Goal: Task Accomplishment & Management: Use online tool/utility

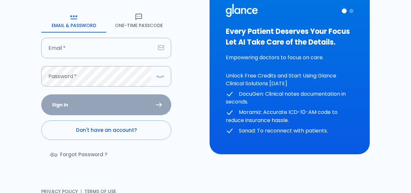
scroll to position [72, 0]
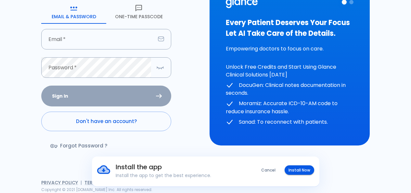
click at [143, 9] on button "One-Time Passcode" at bounding box center [138, 11] width 65 height 23
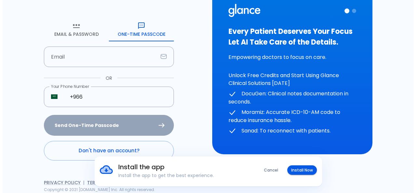
scroll to position [54, 0]
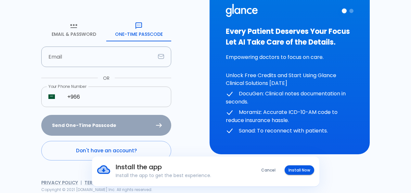
click at [126, 91] on input "+966" at bounding box center [115, 96] width 111 height 20
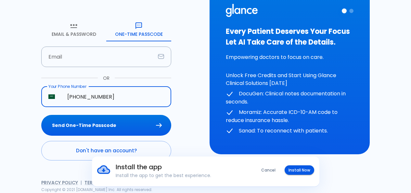
type input "+966 58 088 0326"
click at [41, 115] on button "Send One-Time Passcode" at bounding box center [106, 125] width 130 height 21
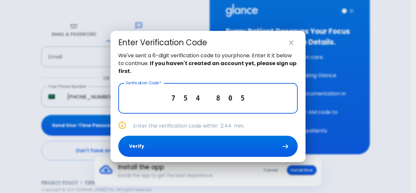
type input "7 5 4 8 0 5"
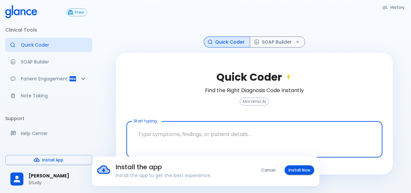
scroll to position [16, 0]
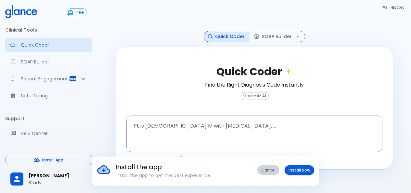
click at [266, 171] on button "Cancel" at bounding box center [268, 169] width 22 height 9
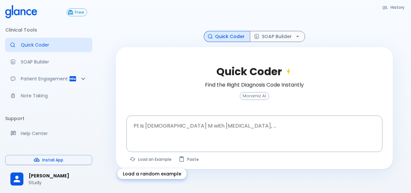
click at [162, 162] on button "Load an Example" at bounding box center [150, 158] width 49 height 9
type textarea "62M, HTN, acute tearing chest pain to back, BP 170/95, asymmetric pulses, CT an…"
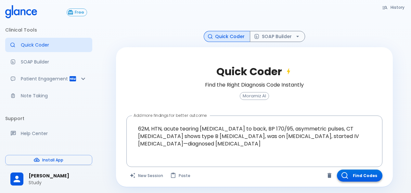
click at [373, 175] on button "Find Codes" at bounding box center [359, 175] width 45 height 12
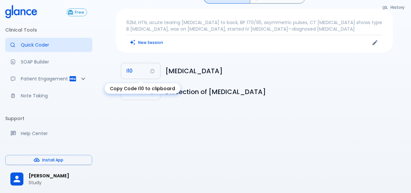
click at [155, 70] on button "I10" at bounding box center [140, 71] width 39 height 16
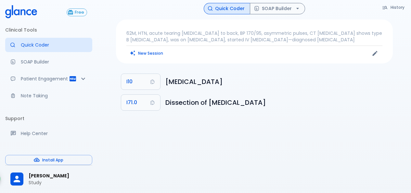
scroll to position [0, 0]
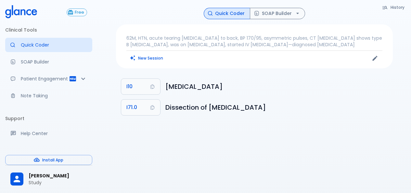
click at [310, 43] on p "62M, HTN, acute tearing chest pain to back, BP 170/95, asymmetric pulses, CT an…" at bounding box center [254, 41] width 256 height 13
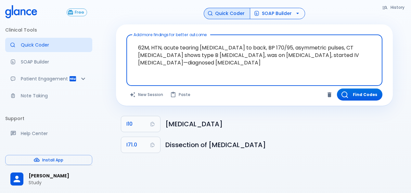
click at [274, 13] on button "SOAP Builder" at bounding box center [277, 13] width 55 height 11
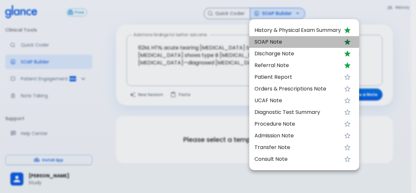
click at [273, 39] on span "SOAP Note" at bounding box center [297, 42] width 86 height 8
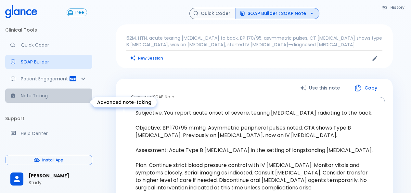
click at [49, 97] on link "Note Taking" at bounding box center [48, 95] width 87 height 14
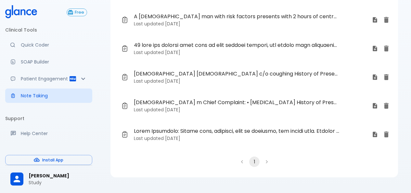
click at [198, 52] on p "Last updated 5 days ago" at bounding box center [250, 52] width 233 height 6
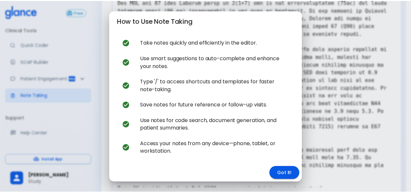
scroll to position [13, 0]
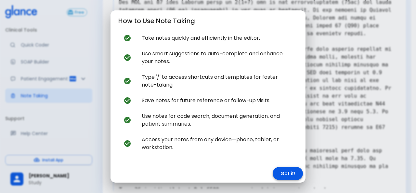
click at [279, 171] on button "Got it!" at bounding box center [288, 173] width 30 height 13
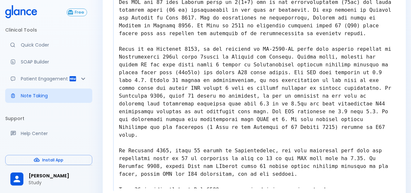
scroll to position [0, 0]
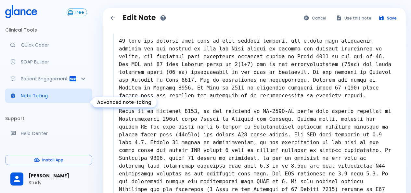
click at [42, 99] on p "Note Taking" at bounding box center [54, 95] width 66 height 6
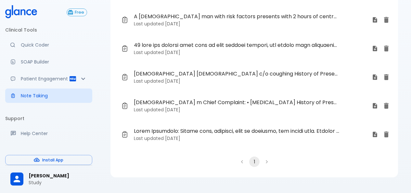
click at [191, 76] on span "[DEMOGRAPHIC_DATA] [DEMOGRAPHIC_DATA] c/o coughing History of Present Illness: …" at bounding box center [237, 74] width 206 height 8
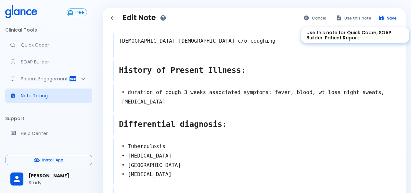
click at [345, 19] on button "Use this note" at bounding box center [354, 17] width 43 height 9
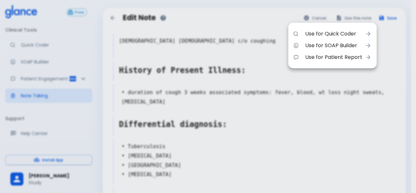
click at [231, 24] on div at bounding box center [208, 96] width 416 height 193
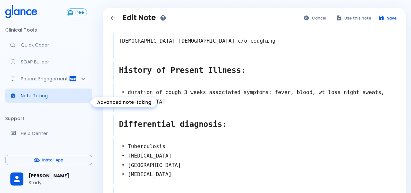
click at [35, 99] on p "Note Taking" at bounding box center [54, 95] width 66 height 6
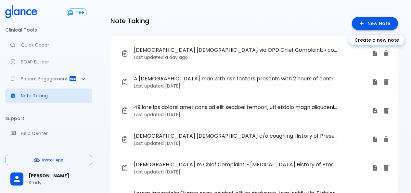
click at [356, 23] on link "New Note" at bounding box center [375, 23] width 46 height 13
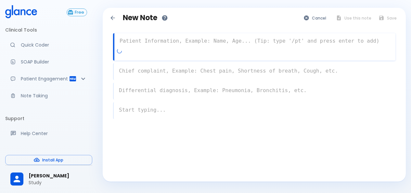
click at [131, 43] on textarea at bounding box center [254, 40] width 281 height 13
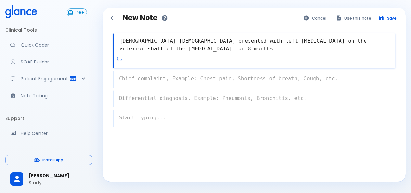
type textarea "41 years old female presented with left skin lesion on the anterior shaft of th…"
click at [158, 80] on div "x" at bounding box center [254, 79] width 282 height 17
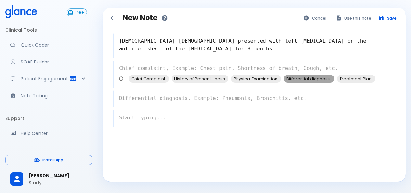
click at [312, 80] on span "Differential diagnosis:" at bounding box center [309, 78] width 51 height 7
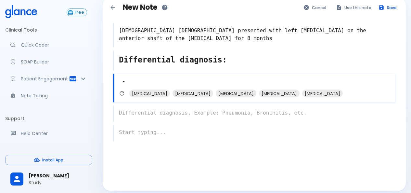
scroll to position [16, 0]
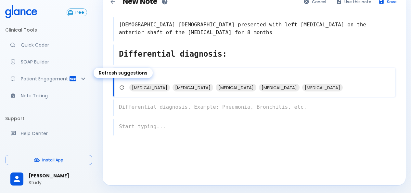
click at [121, 88] on icon "Refresh suggestions" at bounding box center [122, 87] width 6 height 6
click at [123, 86] on icon "Refresh suggestions" at bounding box center [121, 87] width 4 height 4
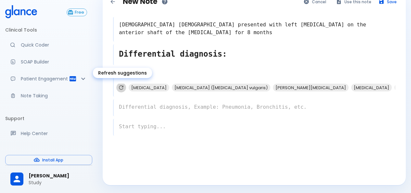
click at [120, 87] on icon "Refresh suggestions" at bounding box center [121, 87] width 6 height 6
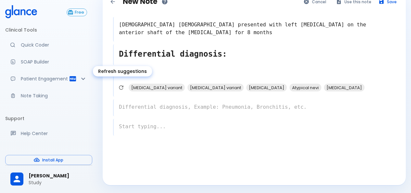
click at [120, 87] on icon "Refresh suggestions" at bounding box center [121, 87] width 4 height 4
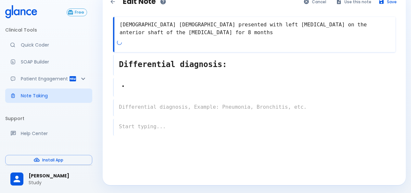
click at [191, 26] on textarea "41 years old female presented with left skin lesion on the anterior shaft of th…" at bounding box center [254, 28] width 281 height 21
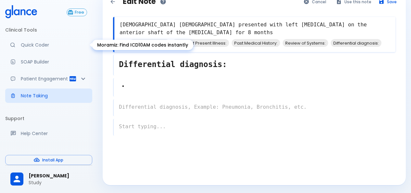
click at [45, 47] on p "Quick Coder" at bounding box center [54, 45] width 66 height 6
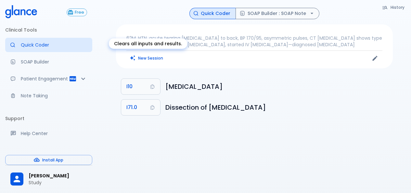
click at [150, 57] on button "New Session" at bounding box center [146, 57] width 41 height 9
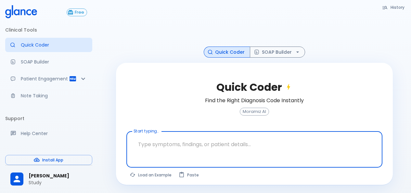
click at [185, 143] on textarea at bounding box center [254, 144] width 247 height 20
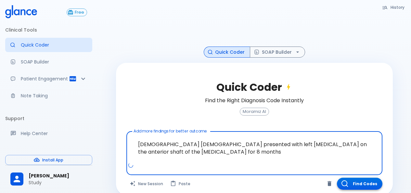
type textarea "41 years old female presented with left skin lesion on the anterior shaft of th…"
click at [361, 183] on button "Find Codes" at bounding box center [359, 183] width 45 height 12
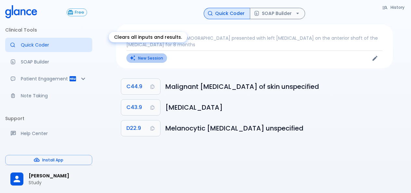
click at [161, 54] on button "New Session" at bounding box center [146, 57] width 41 height 9
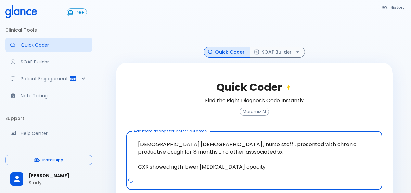
click at [174, 168] on textarea "[DEMOGRAPHIC_DATA] [DEMOGRAPHIC_DATA] , nurse staff , presented with chronic pr…" at bounding box center [254, 155] width 247 height 43
click at [176, 167] on textarea "[DEMOGRAPHIC_DATA] [DEMOGRAPHIC_DATA] , nurse staff , presented with chronic pr…" at bounding box center [254, 155] width 247 height 43
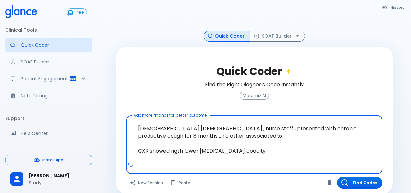
scroll to position [25, 0]
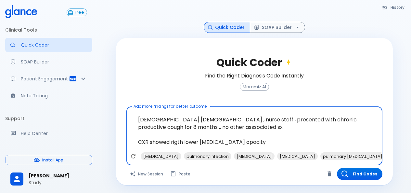
drag, startPoint x: 138, startPoint y: 120, endPoint x: 238, endPoint y: 148, distance: 104.7
click at [238, 148] on textarea "[DEMOGRAPHIC_DATA] [DEMOGRAPHIC_DATA] , nurse staff , presented with chronic pr…" at bounding box center [254, 130] width 247 height 43
type textarea "[DEMOGRAPHIC_DATA] [DEMOGRAPHIC_DATA] , nurse staff , presented with chronic pr…"
click at [364, 175] on button "Find Codes" at bounding box center [359, 174] width 45 height 12
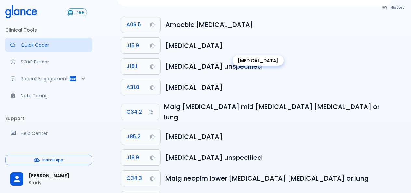
scroll to position [65, 0]
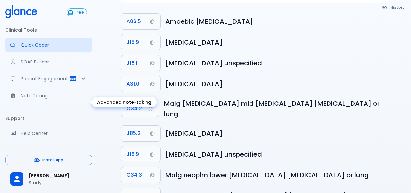
click at [53, 99] on p "Note Taking" at bounding box center [54, 95] width 66 height 6
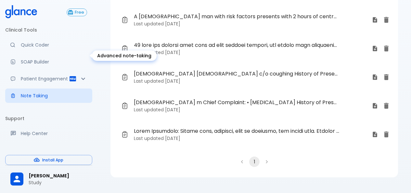
scroll to position [16, 0]
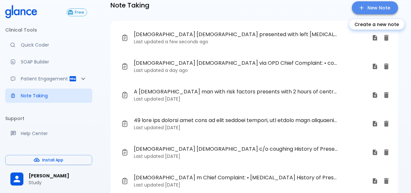
click at [385, 8] on link "New Note" at bounding box center [375, 7] width 46 height 13
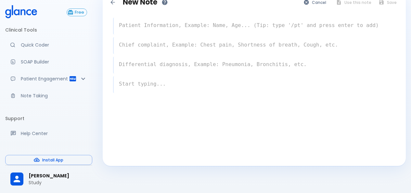
click at [184, 29] on textarea at bounding box center [255, 25] width 282 height 13
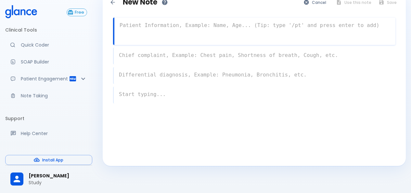
paste textarea "[DEMOGRAPHIC_DATA] [DEMOGRAPHIC_DATA] , nurse staff , presented with chronic pr…"
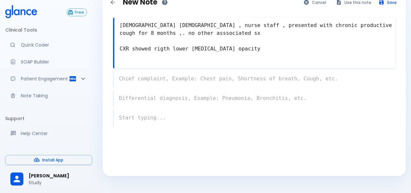
type textarea "[DEMOGRAPHIC_DATA] [DEMOGRAPHIC_DATA] , nurse staff , presented with chronic pr…"
click at [161, 80] on div "x" at bounding box center [254, 79] width 282 height 17
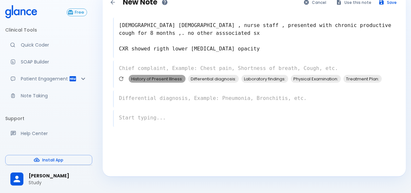
click at [162, 78] on span "History of Present Illness:" at bounding box center [157, 78] width 57 height 7
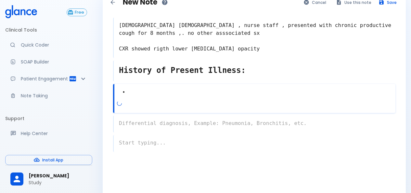
click at [152, 124] on div "x" at bounding box center [254, 123] width 282 height 17
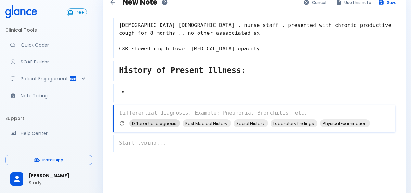
click at [159, 122] on span "Differential diagnosis:" at bounding box center [154, 123] width 51 height 7
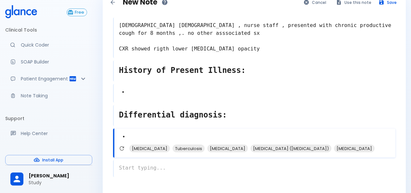
scroll to position [48, 0]
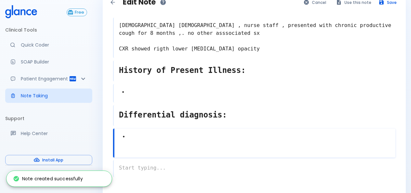
scroll to position [57, 0]
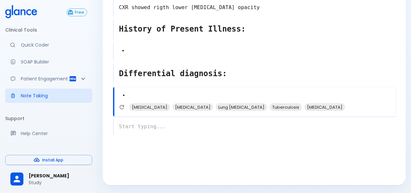
click at [146, 98] on textarea "•" at bounding box center [254, 95] width 281 height 15
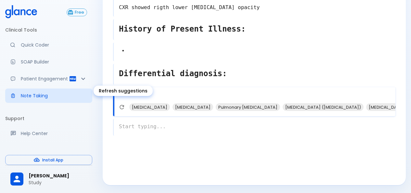
click at [123, 107] on icon "Refresh suggestions" at bounding box center [122, 107] width 6 height 6
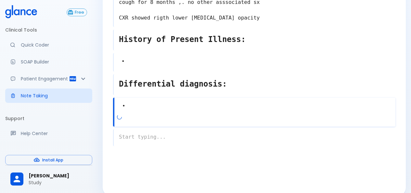
scroll to position [57, 0]
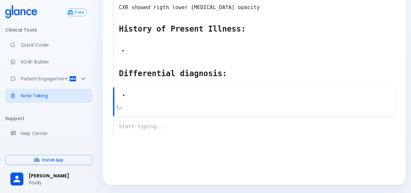
click at [140, 105] on div "• x" at bounding box center [254, 101] width 282 height 29
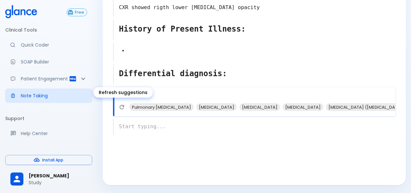
click at [122, 108] on icon "Refresh suggestions" at bounding box center [122, 107] width 6 height 6
click at [120, 108] on icon "Refresh suggestions" at bounding box center [121, 107] width 4 height 4
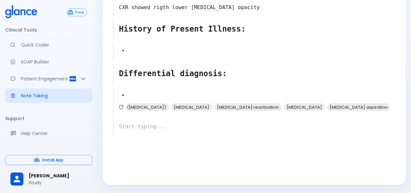
scroll to position [0, 86]
click at [131, 96] on textarea "•" at bounding box center [254, 95] width 281 height 15
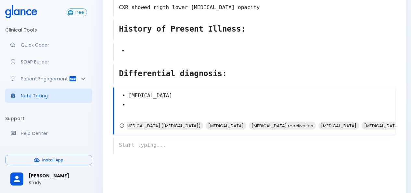
scroll to position [0, 0]
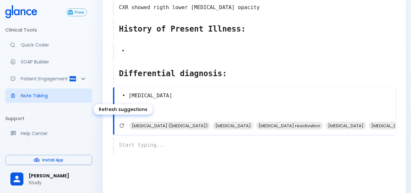
click at [120, 125] on icon "Refresh suggestions" at bounding box center [122, 125] width 6 height 6
click at [122, 127] on icon "Refresh suggestions" at bounding box center [121, 125] width 6 height 6
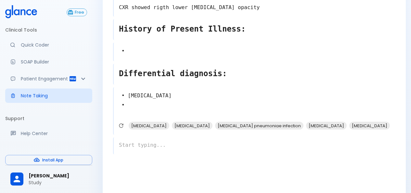
click at [144, 108] on textarea "• [MEDICAL_DATA] •" at bounding box center [255, 104] width 282 height 33
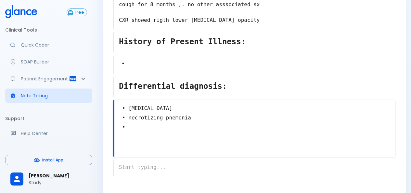
scroll to position [65, 0]
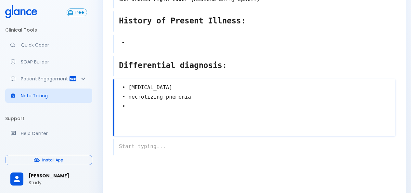
type textarea "• [MEDICAL_DATA] • necrotizing pnemonia •"
click at [165, 146] on div "x" at bounding box center [254, 146] width 282 height 17
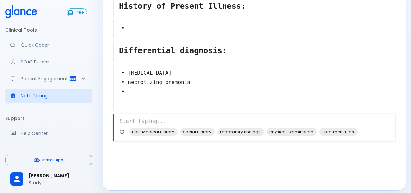
scroll to position [85, 0]
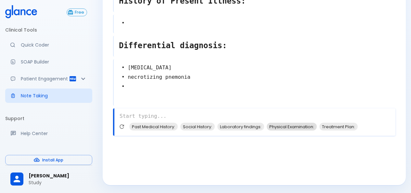
click at [280, 124] on span "Physical Examination:" at bounding box center [292, 126] width 50 height 7
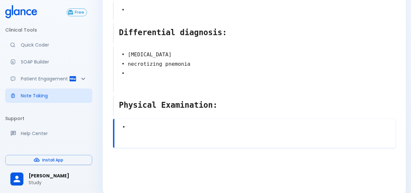
scroll to position [110, 0]
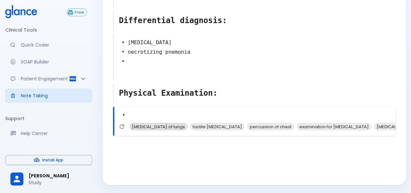
click at [155, 126] on span "[MEDICAL_DATA] of lungs" at bounding box center [158, 126] width 58 height 7
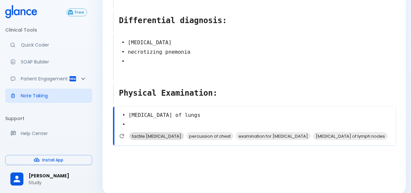
click at [150, 134] on span "tactile [MEDICAL_DATA]" at bounding box center [156, 135] width 55 height 7
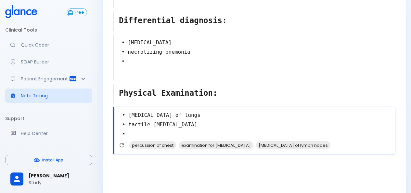
click at [178, 126] on textarea "• [MEDICAL_DATA] of lungs • tactile [MEDICAL_DATA] •" at bounding box center [254, 124] width 281 height 33
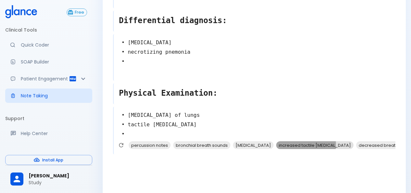
click at [309, 143] on span "increased tactile [MEDICAL_DATA]" at bounding box center [314, 144] width 77 height 7
type textarea "• [MEDICAL_DATA] of lungs • tactile [MEDICAL_DATA] increased tactile [MEDICAL_D…"
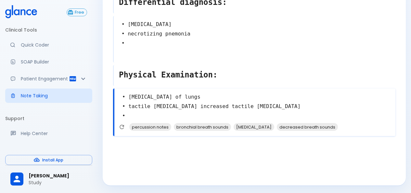
scroll to position [128, 0]
click at [139, 149] on div at bounding box center [255, 155] width 284 height 34
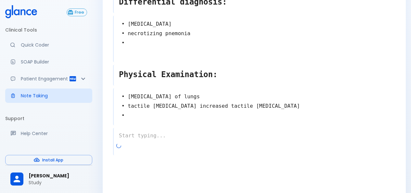
click at [138, 151] on div at bounding box center [255, 148] width 279 height 12
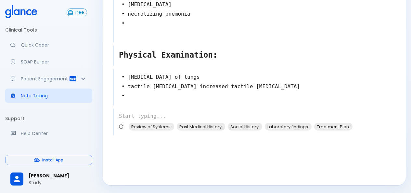
scroll to position [0, 0]
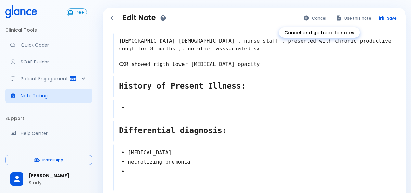
click at [317, 20] on button "Cancel" at bounding box center [315, 17] width 30 height 9
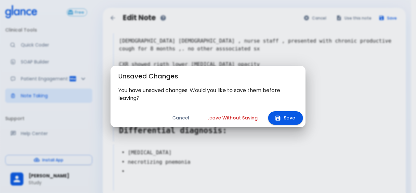
click at [218, 117] on button "Leave Without Saving" at bounding box center [232, 117] width 66 height 13
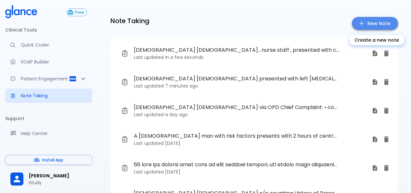
click at [376, 27] on link "New Note" at bounding box center [375, 23] width 46 height 13
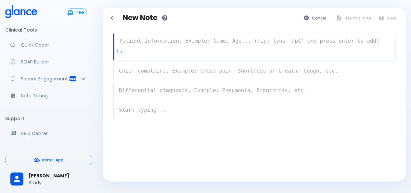
click at [159, 41] on textarea at bounding box center [254, 40] width 281 height 13
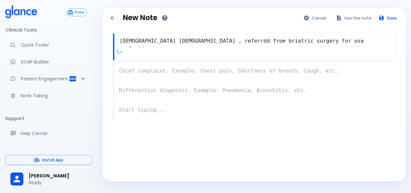
type textarea "[DEMOGRAPHIC_DATA] [DEMOGRAPHIC_DATA] , referrdd from briatric surgery for osa …"
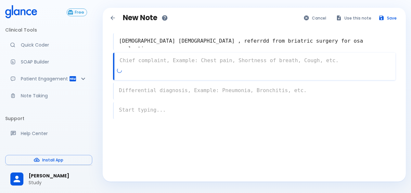
click at [138, 70] on div "x" at bounding box center [254, 66] width 282 height 27
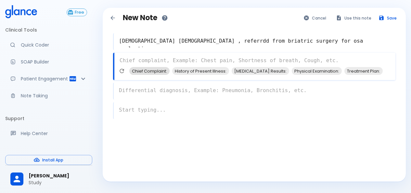
click at [147, 72] on span "Chief Complaint:" at bounding box center [149, 70] width 40 height 7
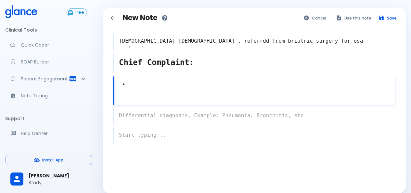
click at [134, 101] on div at bounding box center [256, 98] width 278 height 12
click at [133, 96] on div at bounding box center [255, 98] width 279 height 12
click at [134, 91] on textarea "•" at bounding box center [255, 84] width 282 height 15
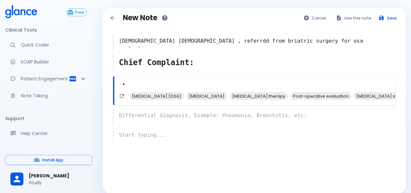
click at [168, 92] on textarea "•" at bounding box center [254, 84] width 281 height 15
click at [173, 94] on span "[MEDICAL_DATA] (OSA)" at bounding box center [156, 95] width 55 height 7
type textarea "• [MEDICAL_DATA] (OSA) •"
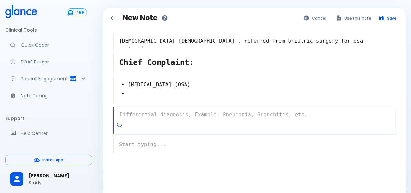
click at [142, 124] on div "x" at bounding box center [254, 120] width 282 height 27
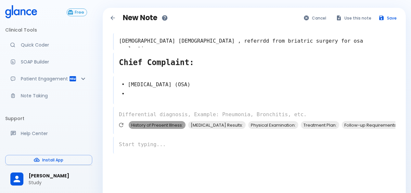
click at [172, 124] on span "History of Present Illness:" at bounding box center [157, 124] width 57 height 7
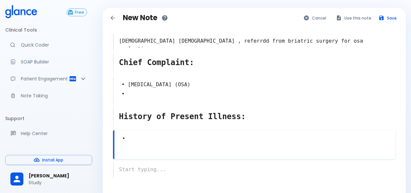
click at [133, 143] on textarea "•" at bounding box center [254, 138] width 281 height 15
click at [137, 147] on div at bounding box center [255, 152] width 279 height 12
click at [135, 145] on textarea "•" at bounding box center [255, 138] width 282 height 15
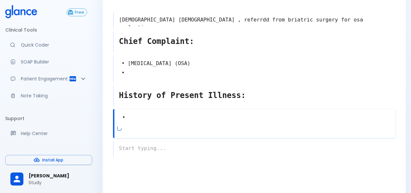
scroll to position [32, 0]
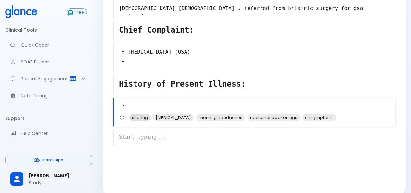
click at [141, 117] on span "snoring" at bounding box center [139, 117] width 21 height 7
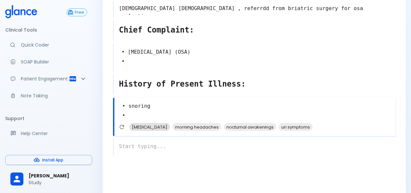
click at [170, 128] on span "[MEDICAL_DATA]" at bounding box center [149, 126] width 41 height 7
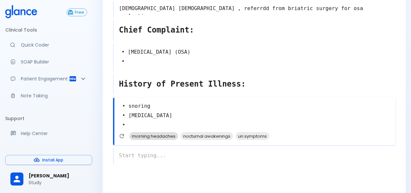
click at [165, 136] on span "morning headaches" at bounding box center [153, 135] width 49 height 7
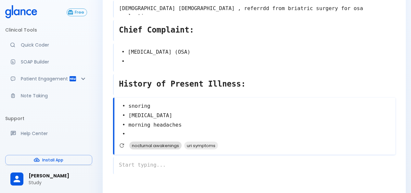
click at [154, 145] on span "nocturnal awakenings" at bounding box center [155, 145] width 52 height 7
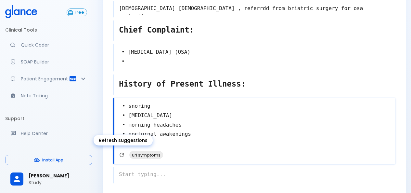
click at [122, 154] on icon "Refresh suggestions" at bounding box center [122, 154] width 6 height 6
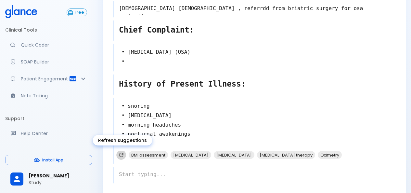
click at [122, 155] on icon "Refresh suggestions" at bounding box center [121, 154] width 6 height 6
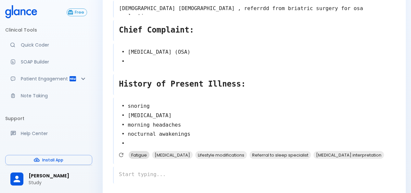
click at [139, 153] on span "Fatigue" at bounding box center [139, 154] width 21 height 7
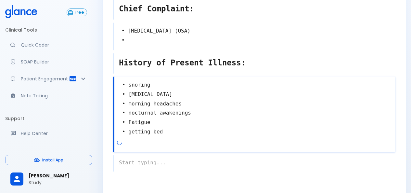
scroll to position [65, 0]
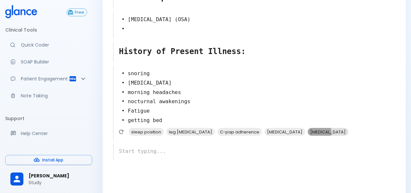
click at [308, 132] on span "[MEDICAL_DATA]" at bounding box center [328, 131] width 41 height 7
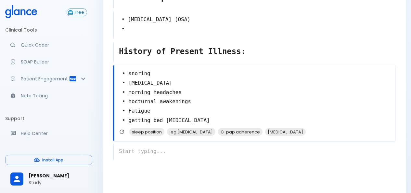
click at [161, 120] on textarea "• snoring • [MEDICAL_DATA] • morning headaches • nocturnal awakenings • Fatigue…" at bounding box center [254, 96] width 281 height 61
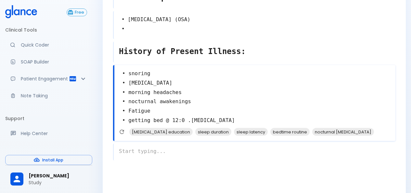
click at [213, 118] on textarea "• snoring • [MEDICAL_DATA] • morning headaches • nocturnal awakenings • Fatigue…" at bounding box center [254, 96] width 281 height 61
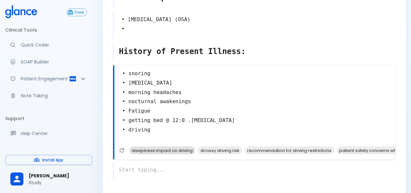
click at [174, 148] on span "sleepiness impact on driving" at bounding box center [162, 149] width 66 height 7
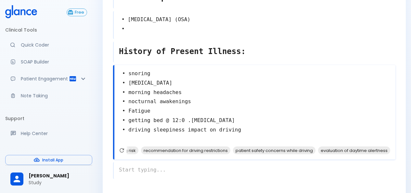
scroll to position [0, 26]
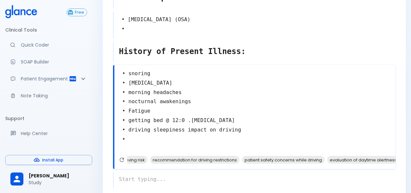
type textarea "• snoring • [MEDICAL_DATA] • morning headaches • nocturnal awakenings • Fatigue…"
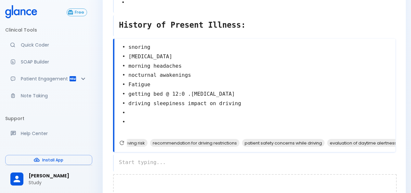
scroll to position [127, 0]
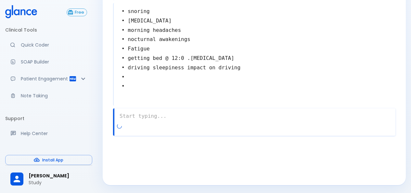
click at [140, 127] on div "x" at bounding box center [254, 121] width 282 height 27
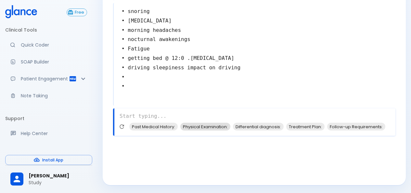
click at [203, 127] on span "Physical Examination:" at bounding box center [205, 126] width 50 height 7
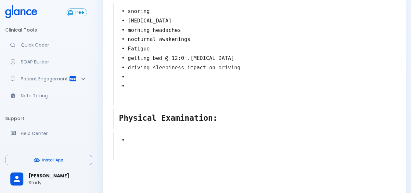
click at [138, 147] on div at bounding box center [255, 153] width 279 height 12
click at [134, 151] on div at bounding box center [255, 153] width 279 height 12
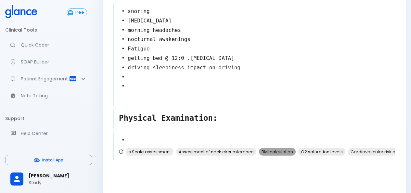
click at [279, 150] on span "BMI calculation" at bounding box center [277, 151] width 37 height 7
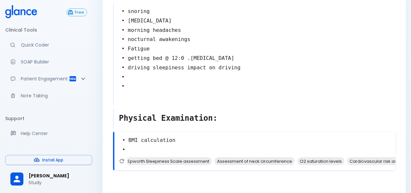
scroll to position [0, 0]
click at [123, 160] on icon "Refresh suggestions" at bounding box center [122, 161] width 6 height 6
click at [235, 160] on span "Examination of oropharyngeal anatomy" at bounding box center [222, 160] width 89 height 7
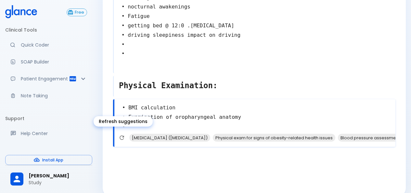
click at [120, 136] on icon "Refresh suggestions" at bounding box center [122, 137] width 6 height 6
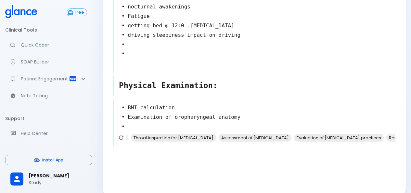
scroll to position [0, 77]
click at [194, 122] on textarea "• BMI calculation • Examination of oropharyngeal anatomy •" at bounding box center [254, 116] width 281 height 33
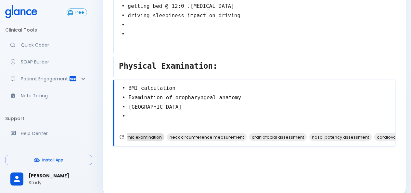
scroll to position [189, 0]
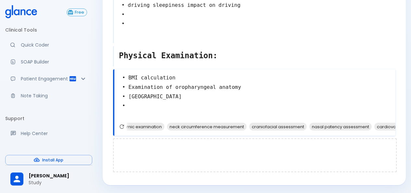
type textarea "• BMI calculation • Examination of oropharyngeal anatomy • malmpation •"
click at [133, 141] on div at bounding box center [255, 155] width 284 height 34
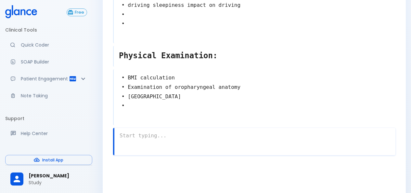
click at [128, 140] on textarea at bounding box center [254, 135] width 281 height 13
click at [129, 136] on textarea at bounding box center [254, 135] width 281 height 13
click at [125, 105] on textarea "• BMI calculation • Examination of oropharyngeal anatomy • malmpation •" at bounding box center [255, 96] width 282 height 52
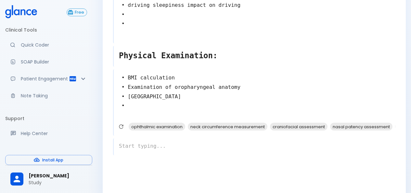
click at [145, 153] on div "x" at bounding box center [254, 146] width 282 height 17
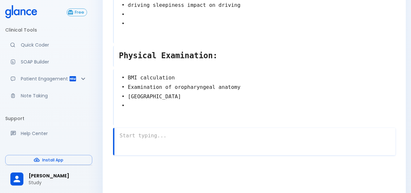
scroll to position [209, 0]
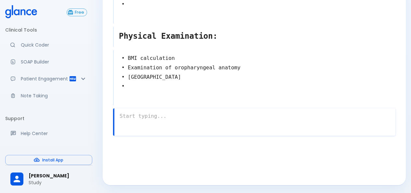
click at [131, 124] on div at bounding box center [256, 128] width 278 height 12
click at [126, 121] on textarea at bounding box center [255, 115] width 282 height 13
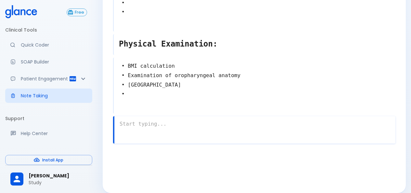
scroll to position [209, 0]
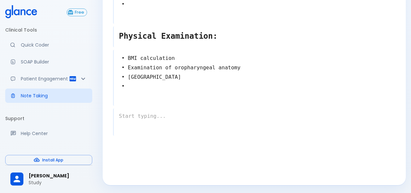
click at [134, 129] on div at bounding box center [255, 128] width 279 height 12
click at [133, 127] on div at bounding box center [255, 128] width 279 height 12
click at [133, 117] on textarea at bounding box center [255, 115] width 282 height 13
type textarea "A"
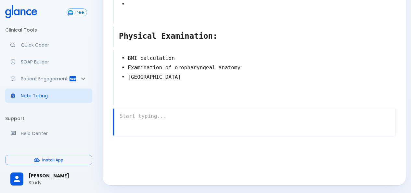
scroll to position [180, 0]
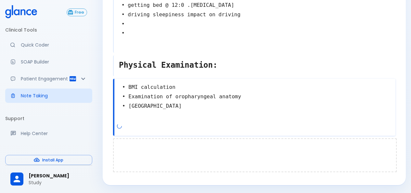
type textarea "• BMI calculation • Examination of oropharyngeal anatomy • malmpation"
click at [132, 139] on div at bounding box center [255, 155] width 284 height 34
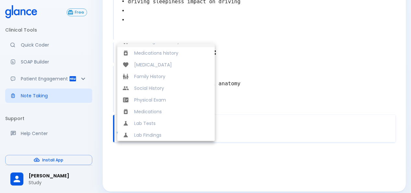
scroll to position [199, 0]
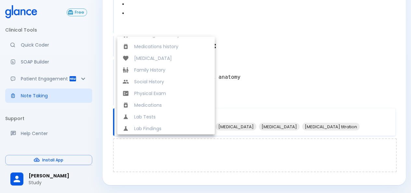
drag, startPoint x: 136, startPoint y: 160, endPoint x: 114, endPoint y: 158, distance: 22.2
click at [133, 156] on div at bounding box center [255, 155] width 284 height 34
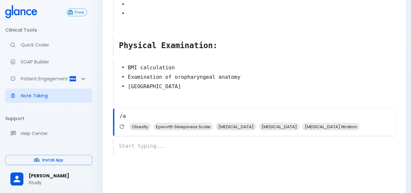
click at [137, 121] on textarea "/a" at bounding box center [254, 115] width 281 height 13
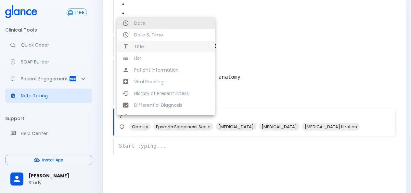
type textarea "/"
click at [157, 43] on li "Title" at bounding box center [165, 47] width 97 height 12
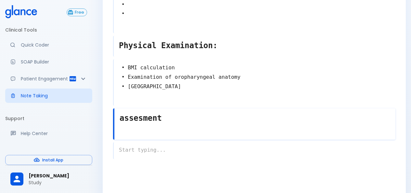
type textarea "assesment"
click at [164, 151] on div "x" at bounding box center [254, 150] width 282 height 17
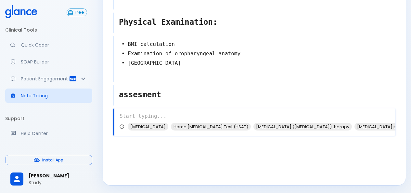
scroll to position [0, 0]
click at [123, 125] on icon "Refresh suggestions" at bounding box center [121, 126] width 6 height 6
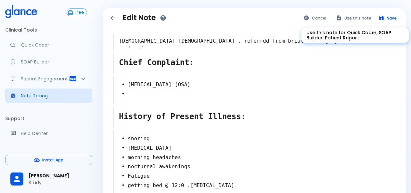
click at [341, 18] on icon "Use this note for Quick Coder, SOAP Builder, Patient Report" at bounding box center [339, 18] width 4 height 5
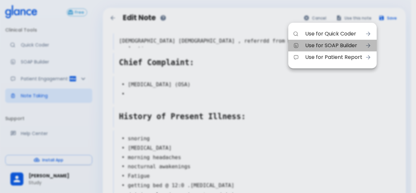
click at [343, 44] on span "Use for SOAP Builder" at bounding box center [333, 46] width 57 height 8
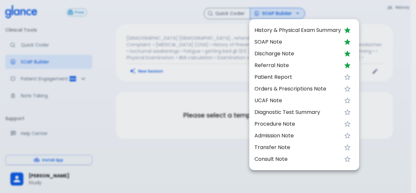
click at [268, 40] on span "SOAP Note" at bounding box center [297, 42] width 86 height 8
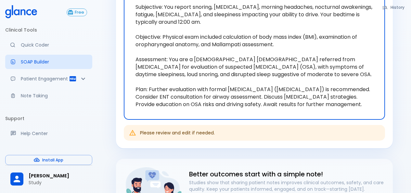
scroll to position [130, 0]
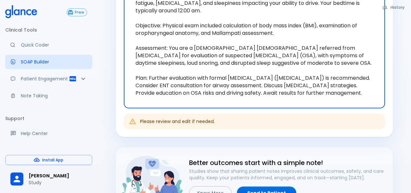
click at [175, 80] on textarea "Subjective: You report snoring, excessive daytime sleepiness, morning headaches…" at bounding box center [254, 44] width 252 height 118
click at [204, 53] on textarea "Subjective: You report snoring, excessive daytime sleepiness, morning headaches…" at bounding box center [254, 44] width 252 height 118
drag, startPoint x: 312, startPoint y: 65, endPoint x: 244, endPoint y: 54, distance: 69.3
click at [244, 54] on textarea "Subjective: You report snoring, excessive daytime sleepiness, morning headaches…" at bounding box center [254, 44] width 252 height 118
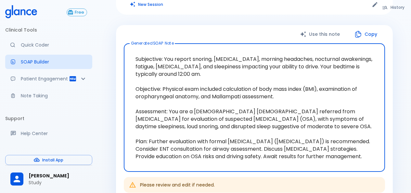
scroll to position [32, 0]
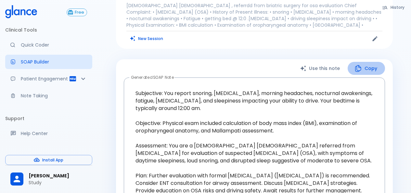
click at [368, 68] on button "Copy" at bounding box center [366, 68] width 37 height 13
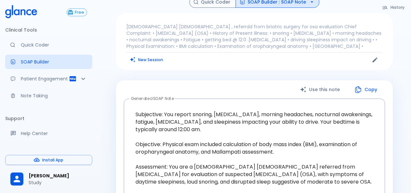
scroll to position [0, 0]
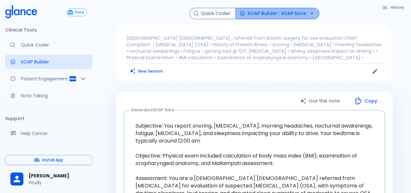
click at [304, 14] on button "SOAP Builder : SOAP Note" at bounding box center [277, 13] width 84 height 11
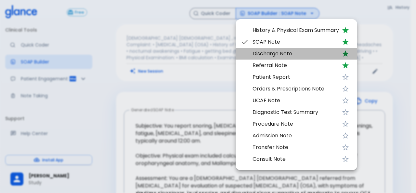
click at [277, 52] on span "Discharge Note" at bounding box center [295, 54] width 86 height 8
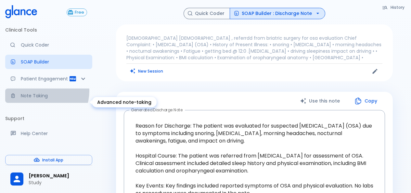
click at [40, 97] on link "Note Taking" at bounding box center [48, 95] width 87 height 14
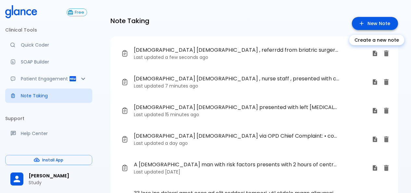
click at [358, 24] on link "New Note" at bounding box center [375, 23] width 46 height 13
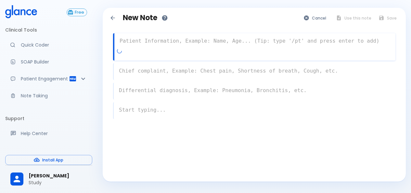
click at [161, 44] on textarea at bounding box center [254, 40] width 281 height 13
click at [146, 46] on textarea at bounding box center [254, 40] width 281 height 13
click at [241, 50] on div at bounding box center [256, 53] width 278 height 12
click at [154, 40] on textarea at bounding box center [255, 40] width 282 height 13
click at [150, 68] on div "x" at bounding box center [254, 71] width 282 height 17
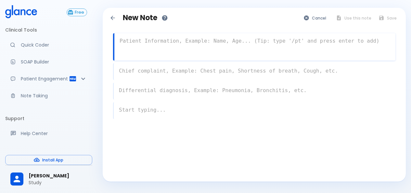
click at [151, 41] on textarea at bounding box center [254, 40] width 281 height 13
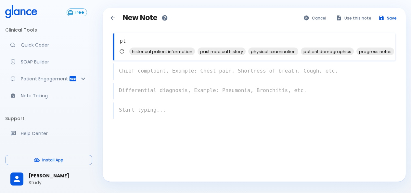
type textarea "pt"
click at [130, 70] on div "x" at bounding box center [254, 71] width 282 height 17
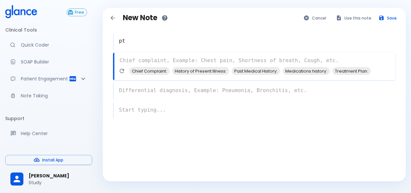
click at [141, 35] on textarea "pt" at bounding box center [255, 40] width 282 height 13
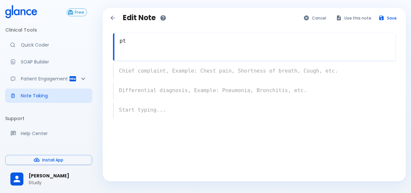
drag, startPoint x: 142, startPoint y: 46, endPoint x: 109, endPoint y: 40, distance: 33.3
click at [103, 46] on div "Edit Note Cancel Use this note Save pt x x x x" at bounding box center [254, 88] width 303 height 160
paste textarea "This is a 27 years old Sudanese male History of treated malaria before"
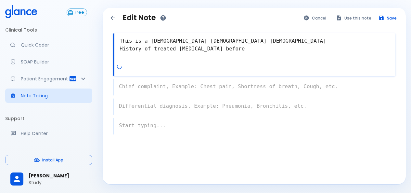
type textarea "This is a 27 years old Sudanese male History of treated malaria before"
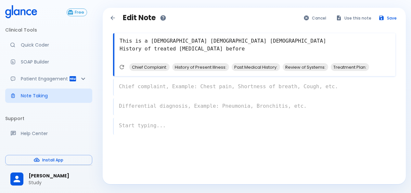
click at [156, 87] on div "x" at bounding box center [254, 87] width 282 height 17
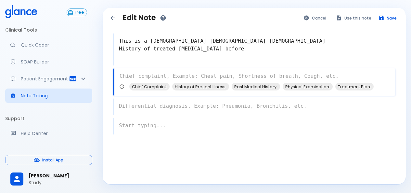
paste textarea "CC: subjective fever , nausea and vomiting and diarrhea"
type textarea "CC: subjective fever , nausea and vomiting and diarrhea"
click at [170, 107] on div "x" at bounding box center [254, 106] width 282 height 17
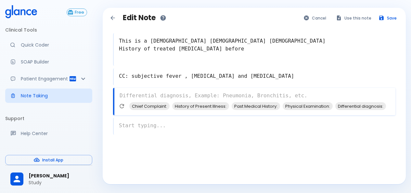
paste textarea "HPI: He was in his usual state of health until 5 days when he came back from Su…"
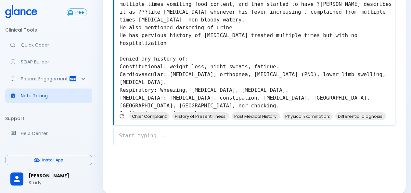
scroll to position [139, 0]
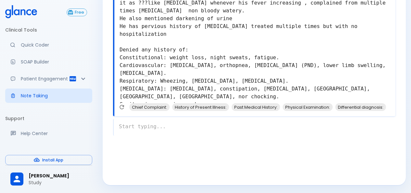
type textarea "HPI: He was in his usual state of health until 5 days when he came back from Su…"
click at [174, 129] on div "x" at bounding box center [254, 127] width 282 height 17
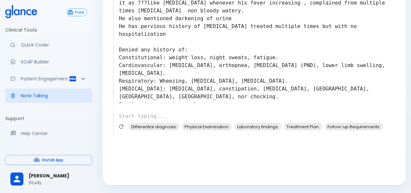
click at [224, 117] on textarea at bounding box center [255, 115] width 282 height 13
paste textarea "Physical Examination General: Alert, conscious, and oriented to time place and …"
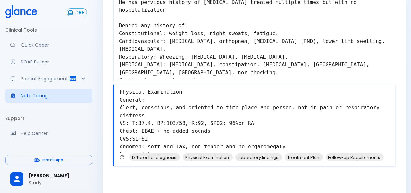
scroll to position [194, 0]
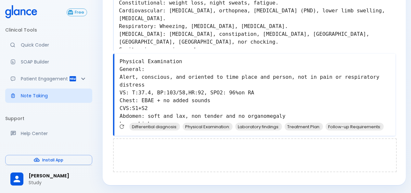
type textarea "Physical Examination General: Alert, conscious, and oriented to time place and …"
click at [157, 145] on div at bounding box center [255, 155] width 284 height 34
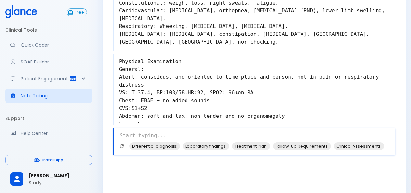
click at [136, 134] on textarea at bounding box center [254, 135] width 281 height 13
paste textarea "Investigations: Labs: WBC:8.45,HGB:174, PLT:50 CK:29, CKMB:0.46 LDH 428 Na:133,…"
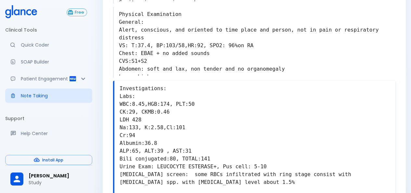
scroll to position [315, 0]
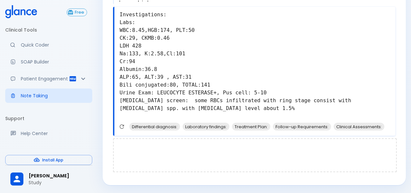
type textarea "Investigations: Labs: WBC:8.45,HGB:174, PLT:50 CK:29, CKMB:0.46 LDH 428 Na:133,…"
click at [152, 147] on div at bounding box center [255, 155] width 284 height 34
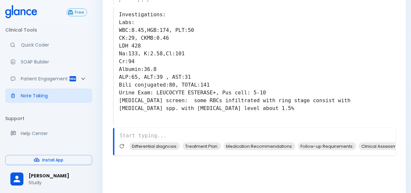
paste textarea "- Malaria Falciparum for IV Anti-malaria medications nvestigations: CBC, LFT, R…"
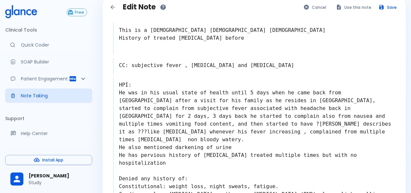
scroll to position [0, 0]
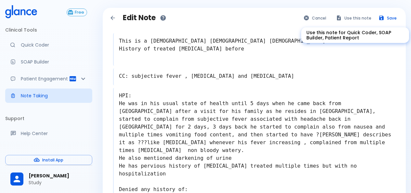
type textarea "- Malaria Falciparum for IV Anti-malaria medications nvestigations: CBC, LFT, R…"
click at [358, 18] on button "Use this note" at bounding box center [354, 17] width 43 height 9
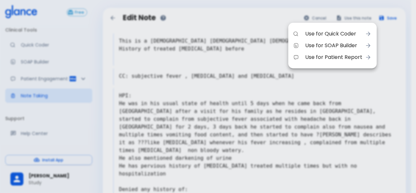
click at [352, 45] on span "Use for SOAP Builder" at bounding box center [333, 46] width 57 height 8
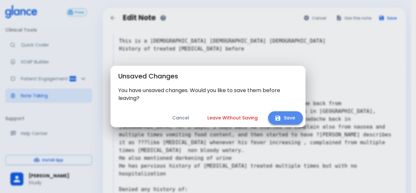
click at [284, 114] on button "Save" at bounding box center [285, 117] width 35 height 13
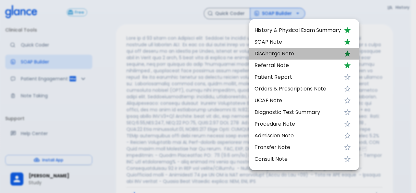
click at [279, 55] on span "Discharge Note" at bounding box center [297, 54] width 86 height 8
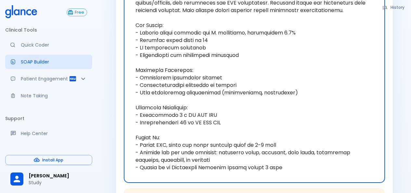
scroll to position [325, 0]
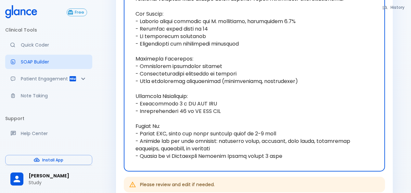
drag, startPoint x: 143, startPoint y: 133, endPoint x: 295, endPoint y: 156, distance: 153.1
click at [295, 156] on textarea at bounding box center [254, 40] width 252 height 252
click at [205, 127] on textarea at bounding box center [254, 40] width 252 height 252
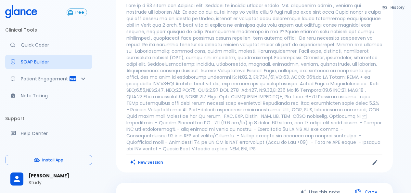
scroll to position [65, 0]
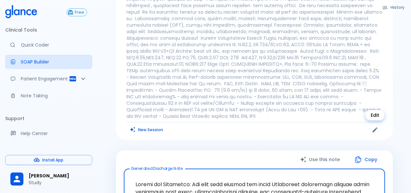
click at [376, 128] on icon "Edit" at bounding box center [374, 129] width 5 height 5
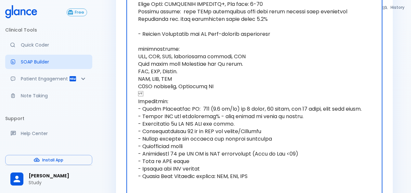
scroll to position [390, 0]
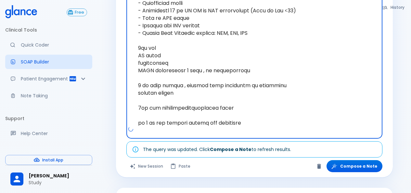
scroll to position [524, 0]
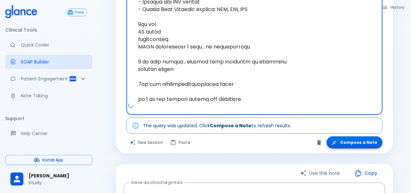
type textarea "This is a 27 years old Sudanese male History of treated malaria before CC: subj…"
click at [350, 141] on button "Compose a Note" at bounding box center [354, 142] width 56 height 12
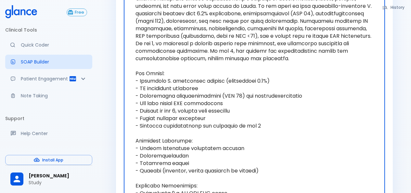
scroll to position [253, 0]
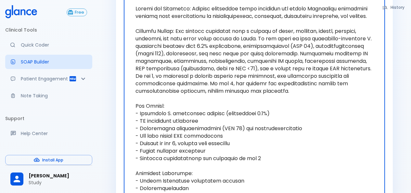
drag, startPoint x: 248, startPoint y: 76, endPoint x: 289, endPoint y: 77, distance: 40.9
click at [289, 77] on textarea at bounding box center [254, 157] width 252 height 319
click at [315, 67] on textarea at bounding box center [254, 157] width 252 height 319
drag, startPoint x: 204, startPoint y: 158, endPoint x: 136, endPoint y: 159, distance: 68.2
click at [136, 159] on textarea at bounding box center [254, 157] width 252 height 319
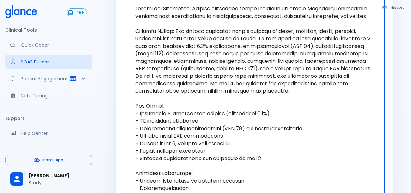
scroll to position [286, 0]
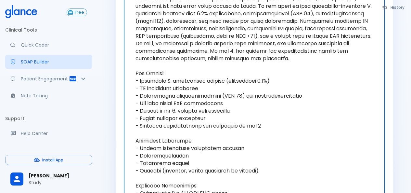
drag, startPoint x: 159, startPoint y: 132, endPoint x: 247, endPoint y: 135, distance: 87.4
click at [247, 135] on textarea at bounding box center [254, 125] width 252 height 319
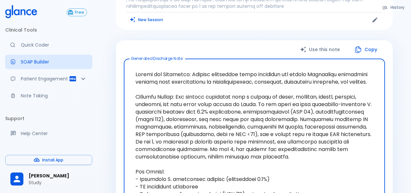
scroll to position [156, 0]
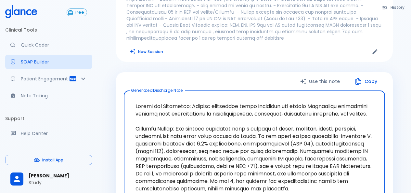
click at [356, 81] on icon "button" at bounding box center [358, 81] width 8 height 8
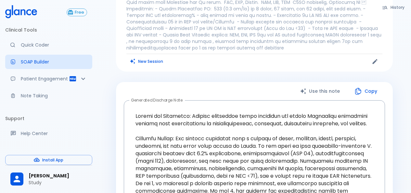
scroll to position [162, 0]
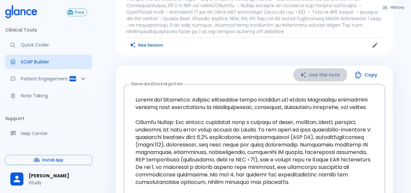
click at [312, 74] on button "Use this note" at bounding box center [320, 74] width 54 height 13
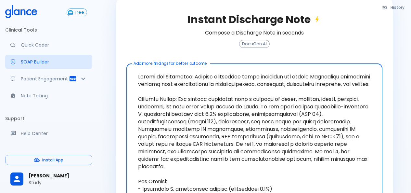
scroll to position [0, 0]
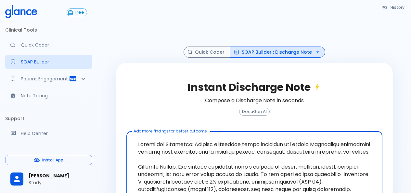
click at [290, 51] on button "SOAP Builder : Discharge Note" at bounding box center [277, 51] width 95 height 11
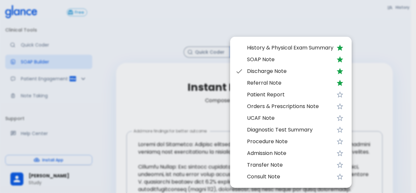
click at [279, 97] on span "Patient Report" at bounding box center [290, 95] width 86 height 8
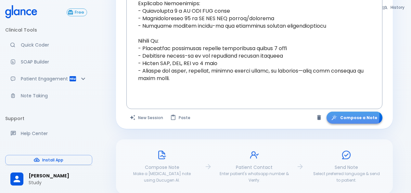
click at [343, 116] on button "Compose a Note" at bounding box center [354, 117] width 56 height 12
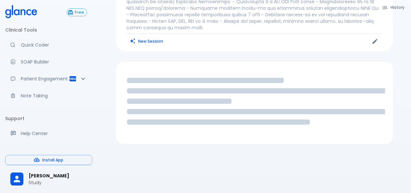
scroll to position [125, 0]
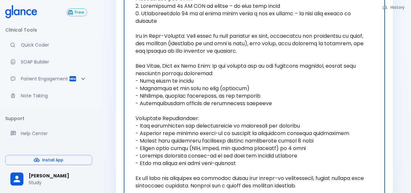
scroll to position [422, 0]
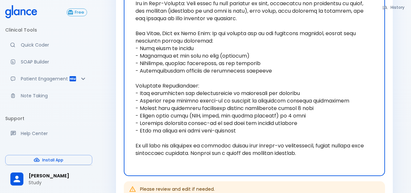
drag, startPoint x: 135, startPoint y: 82, endPoint x: 323, endPoint y: 148, distance: 198.3
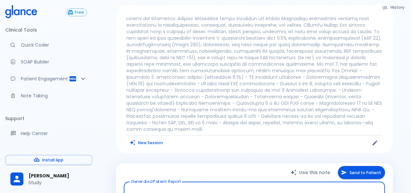
scroll to position [0, 0]
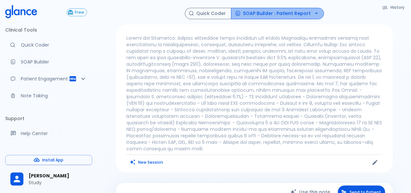
click at [301, 15] on button "SOAP Builder : Patient Report" at bounding box center [277, 13] width 93 height 11
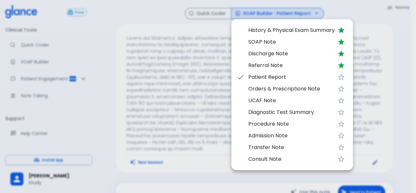
click at [178, 35] on div at bounding box center [208, 96] width 416 height 193
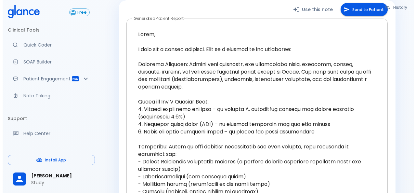
scroll to position [162, 0]
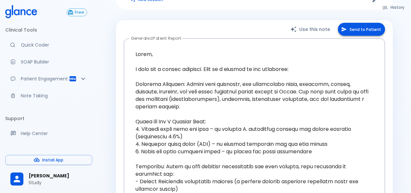
click at [352, 23] on button "Send to Patient" at bounding box center [361, 29] width 47 height 13
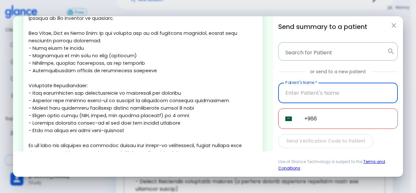
scroll to position [287, 0]
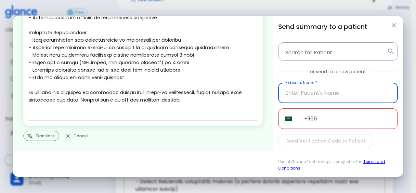
click at [44, 140] on button "Translate" at bounding box center [41, 136] width 36 height 10
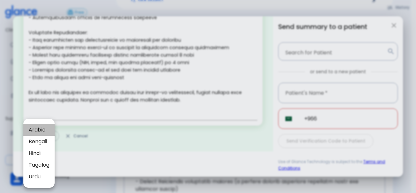
click at [37, 131] on span "Arabic" at bounding box center [39, 130] width 21 height 8
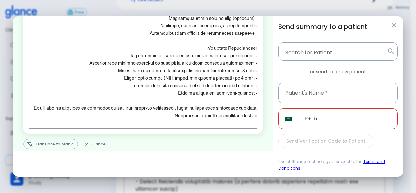
scroll to position [250, 0]
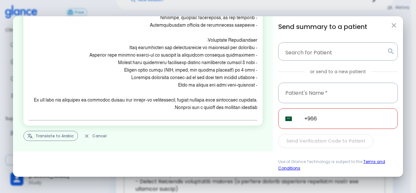
click at [44, 135] on button "Translate to Arabic" at bounding box center [50, 136] width 55 height 10
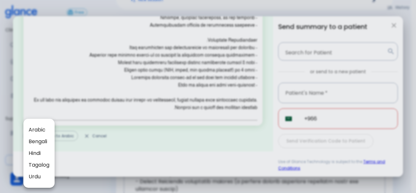
click at [42, 130] on span "Arabic" at bounding box center [39, 130] width 21 height 8
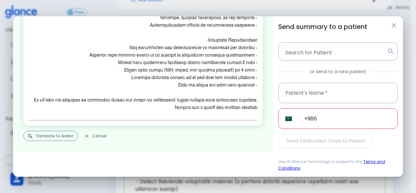
click at [57, 137] on button "Translate to Arabic" at bounding box center [50, 136] width 55 height 10
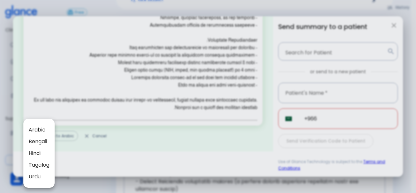
click at [44, 128] on span "Arabic" at bounding box center [39, 130] width 21 height 8
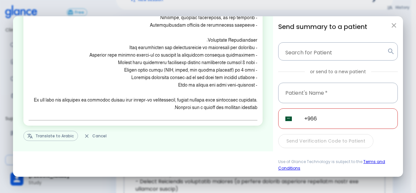
click at [331, 119] on input "+966" at bounding box center [347, 118] width 101 height 20
click at [52, 138] on button "Translate to Arabic" at bounding box center [50, 136] width 55 height 10
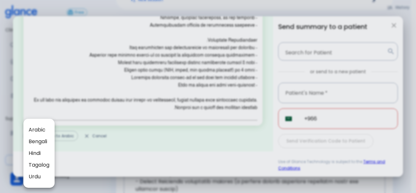
click at [120, 155] on div at bounding box center [208, 96] width 416 height 193
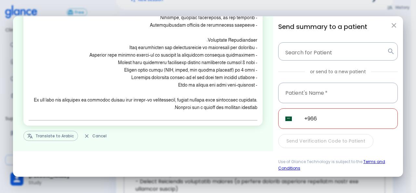
click at [394, 26] on icon "button" at bounding box center [394, 25] width 8 height 8
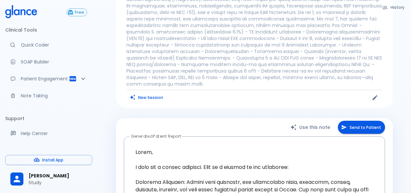
scroll to position [65, 0]
click at [391, 9] on button "History" at bounding box center [394, 7] width 30 height 9
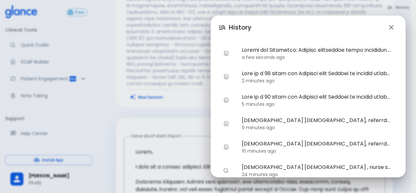
click at [281, 54] on time "a few seconds ago" at bounding box center [263, 57] width 43 height 6
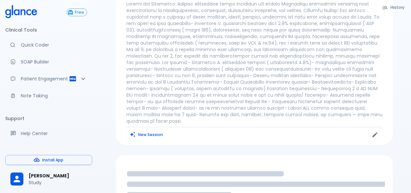
scroll to position [0, 0]
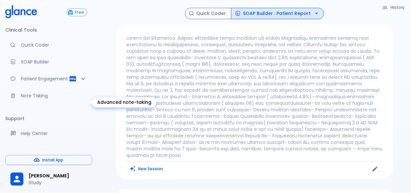
click at [48, 103] on link "Note Taking" at bounding box center [48, 95] width 87 height 14
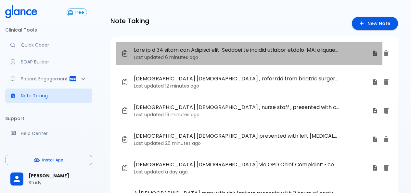
click at [232, 60] on p "Last updated 6 minutes ago" at bounding box center [250, 57] width 233 height 6
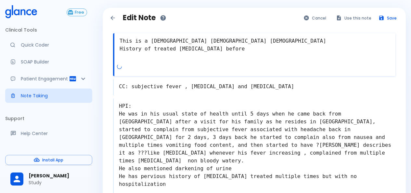
click at [119, 41] on textarea "This is a 27 years old Sudanese male History of treated malaria before" at bounding box center [254, 48] width 281 height 29
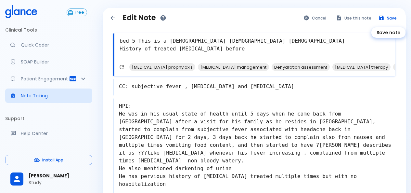
type textarea "bed 5 This is a 27 years old Sudanese male History of treated malaria before"
click at [380, 19] on icon "Save note" at bounding box center [381, 18] width 5 height 5
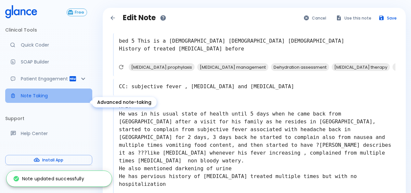
click at [63, 97] on link "Note Taking" at bounding box center [48, 95] width 87 height 14
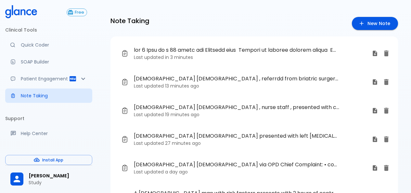
click at [142, 54] on p "Last updated in 3 minutes" at bounding box center [250, 57] width 233 height 6
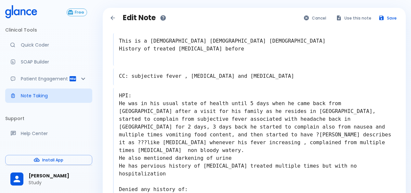
type textarea "bed 5 This is a 27 years old Sudanese male History of treated malaria before"
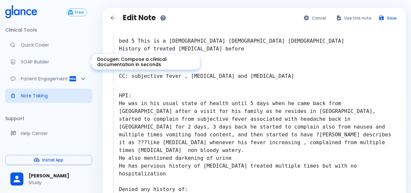
click at [35, 60] on p "SOAP Builder" at bounding box center [54, 61] width 66 height 6
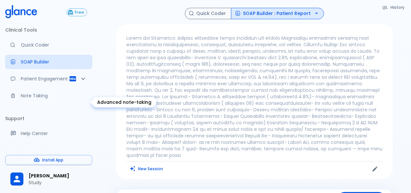
click at [37, 98] on link "Note Taking" at bounding box center [48, 95] width 87 height 14
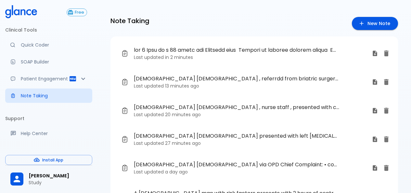
click at [244, 47] on span at bounding box center [237, 50] width 206 height 8
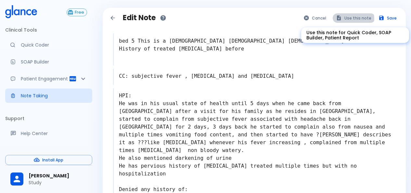
click at [351, 19] on button "Use this note" at bounding box center [354, 17] width 43 height 9
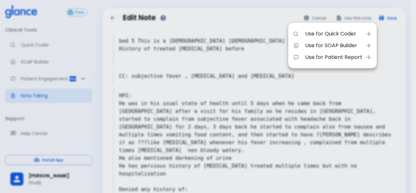
click at [354, 45] on span "Use for SOAP Builder" at bounding box center [333, 46] width 57 height 8
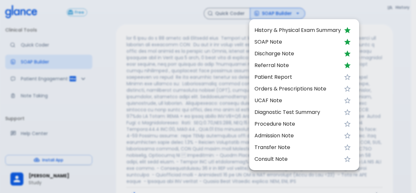
click at [270, 44] on span "SOAP Note" at bounding box center [297, 42] width 86 height 8
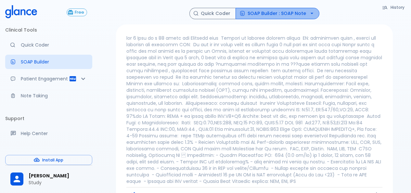
click at [298, 15] on button "SOAP Builder : SOAP Note" at bounding box center [277, 13] width 84 height 11
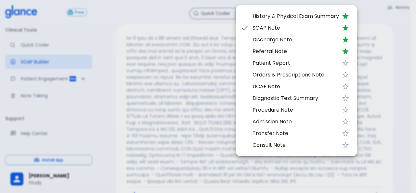
scroll to position [153, 0]
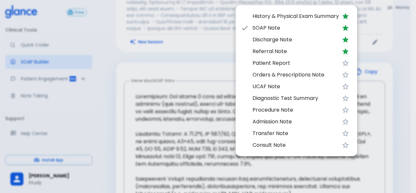
click at [211, 69] on div at bounding box center [208, 96] width 416 height 193
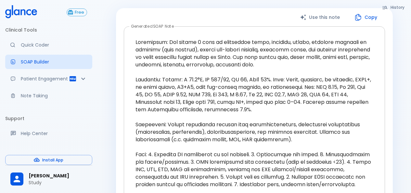
scroll to position [227, 0]
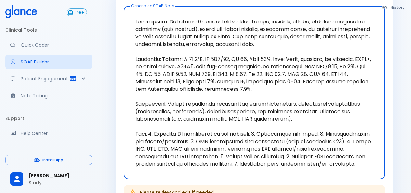
drag, startPoint x: 166, startPoint y: 23, endPoint x: 320, endPoint y: 44, distance: 155.4
click at [320, 44] on textarea at bounding box center [254, 92] width 252 height 162
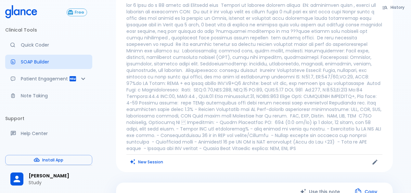
scroll to position [32, 0]
click at [25, 103] on link "Note Taking" at bounding box center [48, 95] width 87 height 14
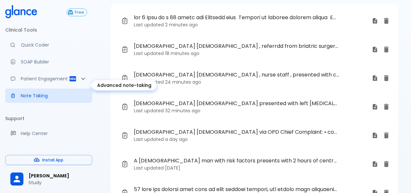
scroll to position [16, 0]
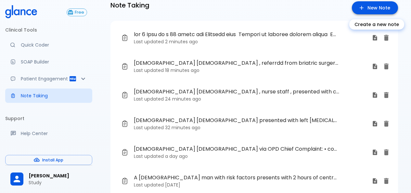
click at [362, 9] on icon "Create a new note" at bounding box center [361, 8] width 6 height 6
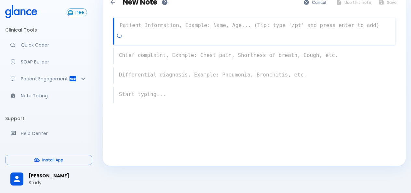
click at [155, 28] on textarea at bounding box center [254, 25] width 281 height 13
paste textarea "Present Complaint and Duration : CC: bilateral upper and lower limbs pain Aller…"
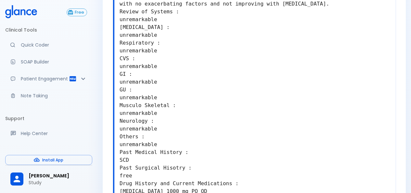
scroll to position [97, 0]
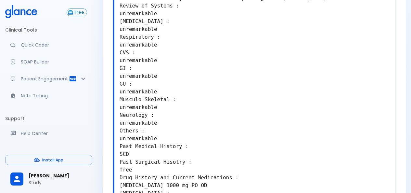
type textarea "Present Complaint and Duration : CC: bilateral upper and lower limbs pain Aller…"
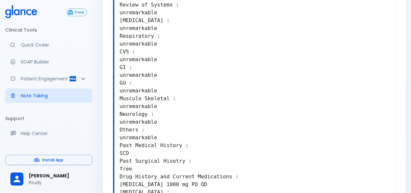
scroll to position [210, 0]
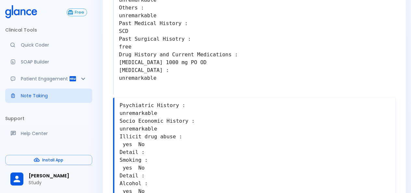
scroll to position [253, 0]
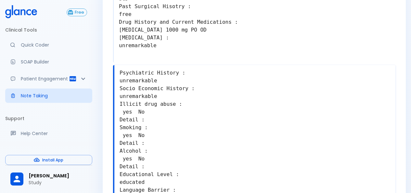
drag, startPoint x: 131, startPoint y: 135, endPoint x: 121, endPoint y: 135, distance: 9.7
drag, startPoint x: 130, startPoint y: 113, endPoint x: 113, endPoint y: 113, distance: 16.2
type textarea "Psychiatric History : unremarkable Socio Economic History : unremarkable Illici…"
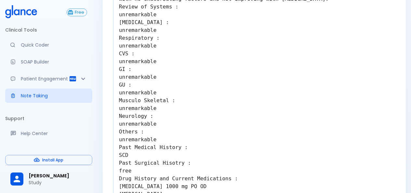
scroll to position [97, 0]
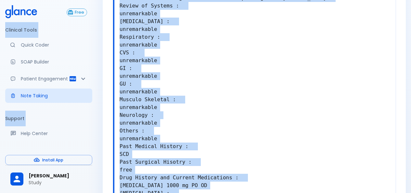
click at [213, 86] on textarea "Present Complaint and Duration : CC: bilateral upper and lower limbs pain [MEDI…" at bounding box center [254, 76] width 281 height 278
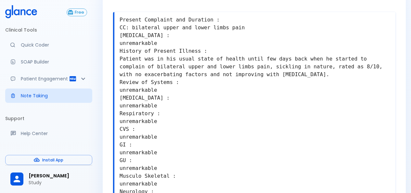
scroll to position [0, 0]
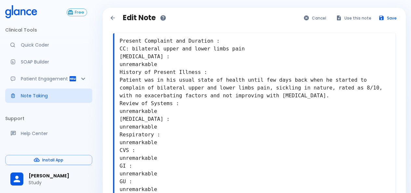
click at [154, 46] on textarea "Present Complaint and Duration : CC: bilateral upper and lower limbs pain [MEDI…" at bounding box center [254, 173] width 281 height 278
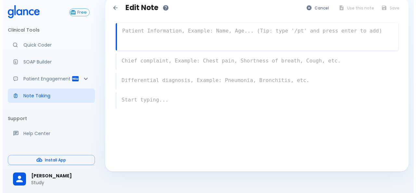
scroll to position [16, 0]
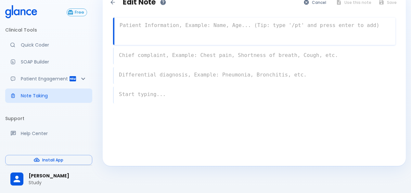
click at [38, 178] on span "[PERSON_NAME]" at bounding box center [58, 175] width 58 height 7
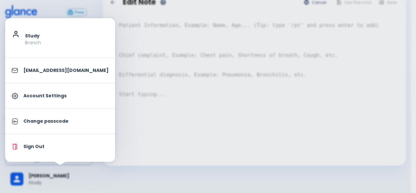
click at [52, 149] on p "Sign Out" at bounding box center [65, 146] width 85 height 7
